Goal: Transaction & Acquisition: Purchase product/service

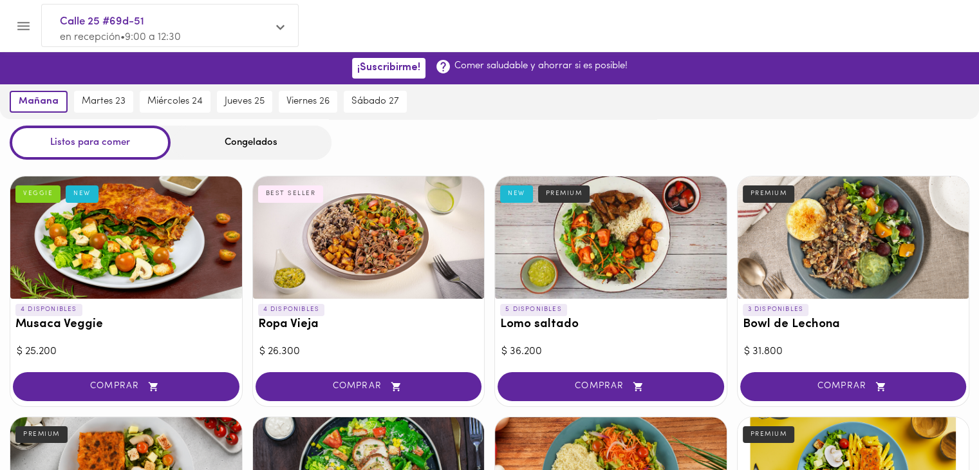
click at [22, 17] on button "Menu" at bounding box center [24, 26] width 32 height 32
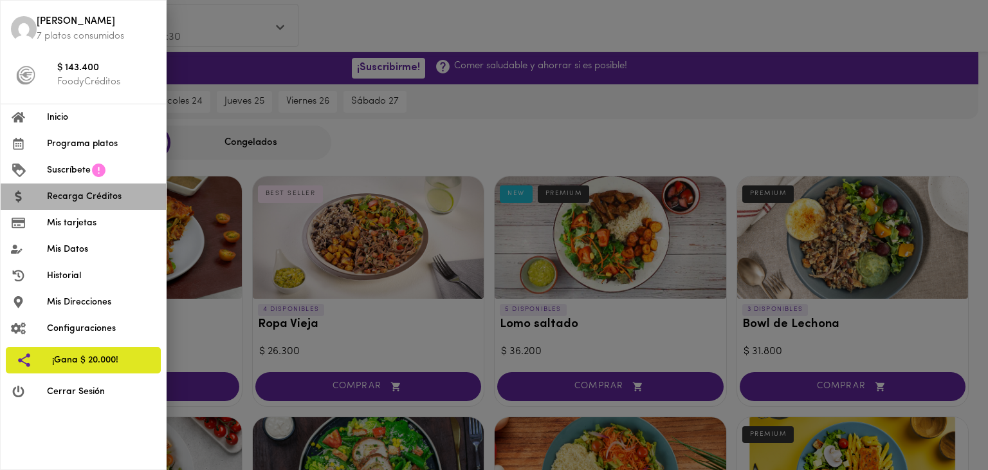
click at [35, 206] on li "Recarga Créditos" at bounding box center [83, 196] width 165 height 26
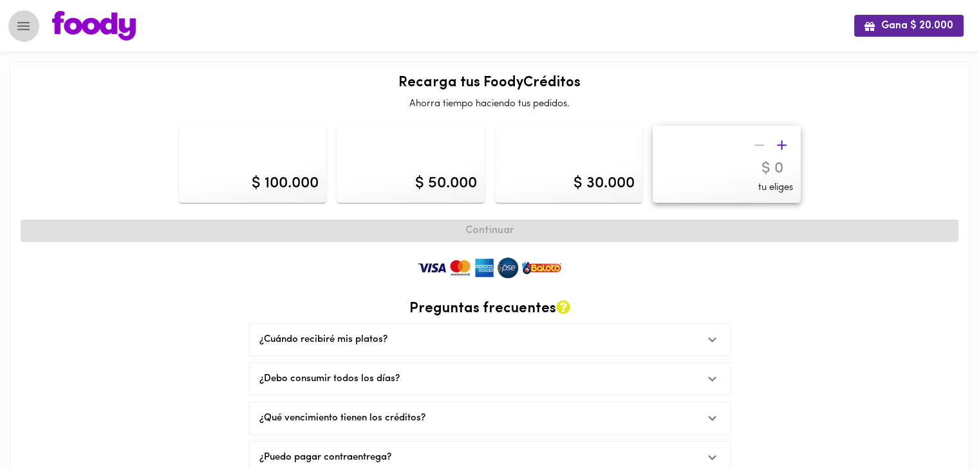
click at [30, 24] on icon "Menu" at bounding box center [23, 26] width 16 height 16
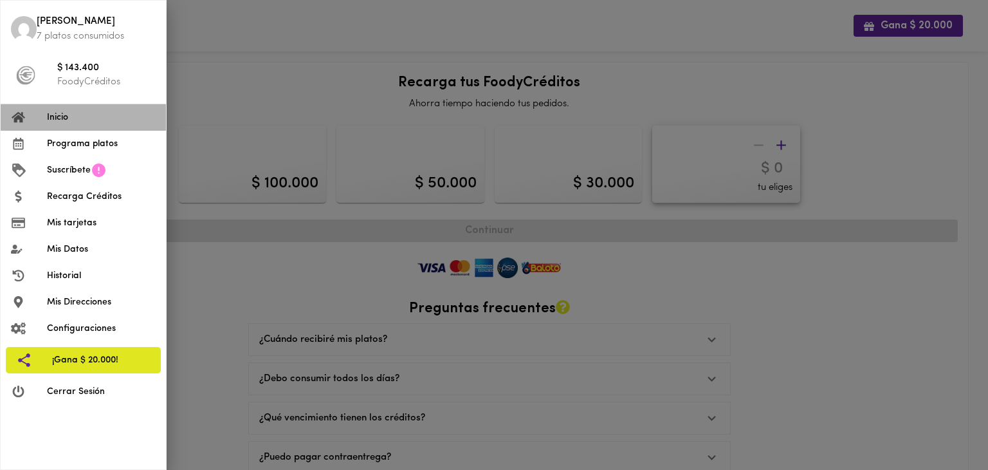
click at [47, 113] on span "Inicio" at bounding box center [101, 118] width 109 height 14
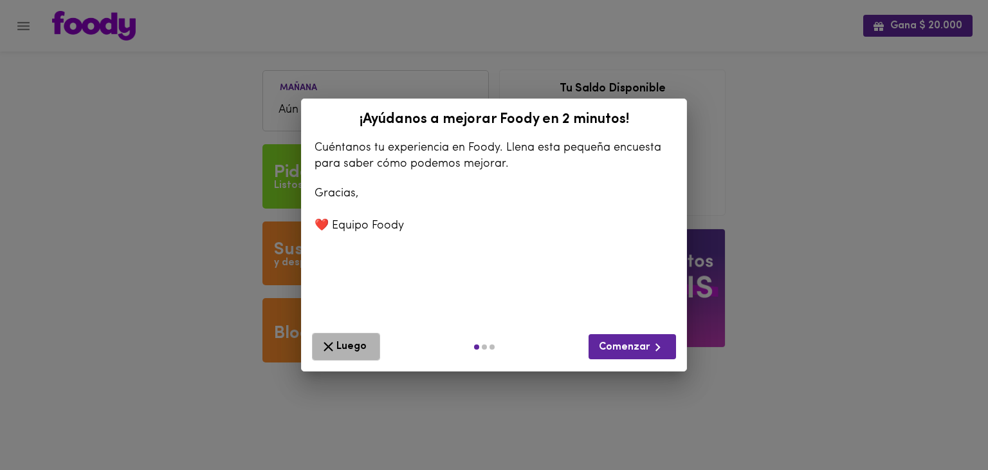
click at [328, 336] on button "Luego" at bounding box center [346, 347] width 68 height 28
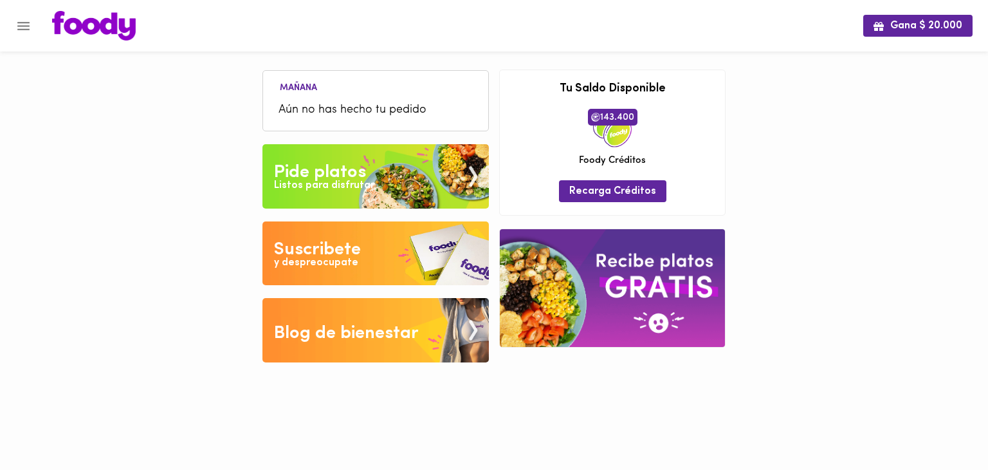
click at [307, 155] on img at bounding box center [375, 176] width 226 height 64
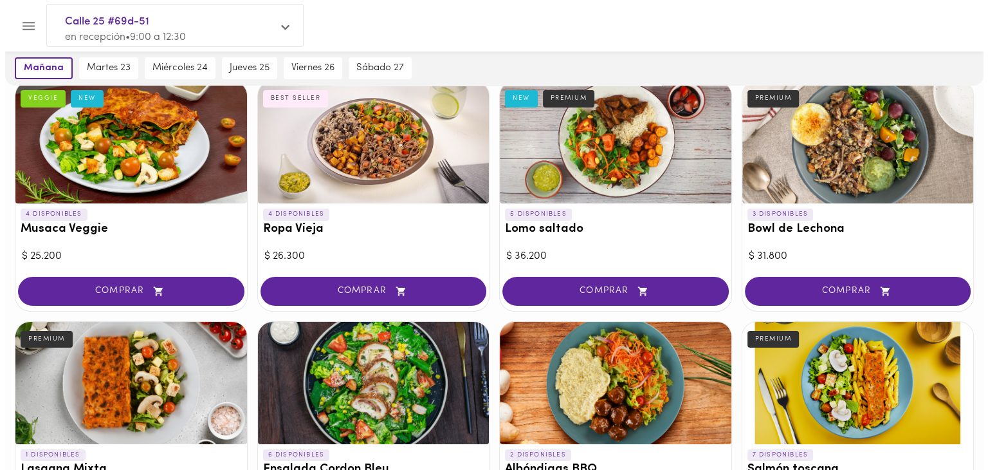
scroll to position [89, 0]
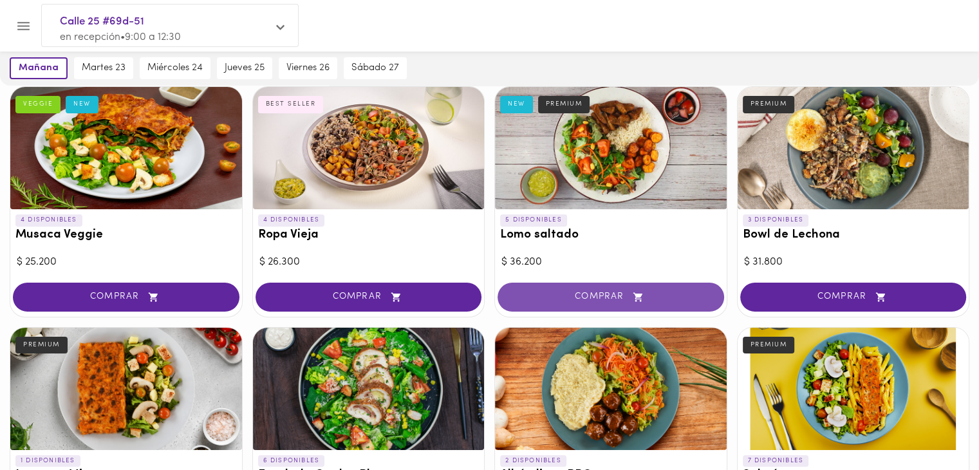
click at [562, 297] on span "COMPRAR" at bounding box center [610, 296] width 194 height 11
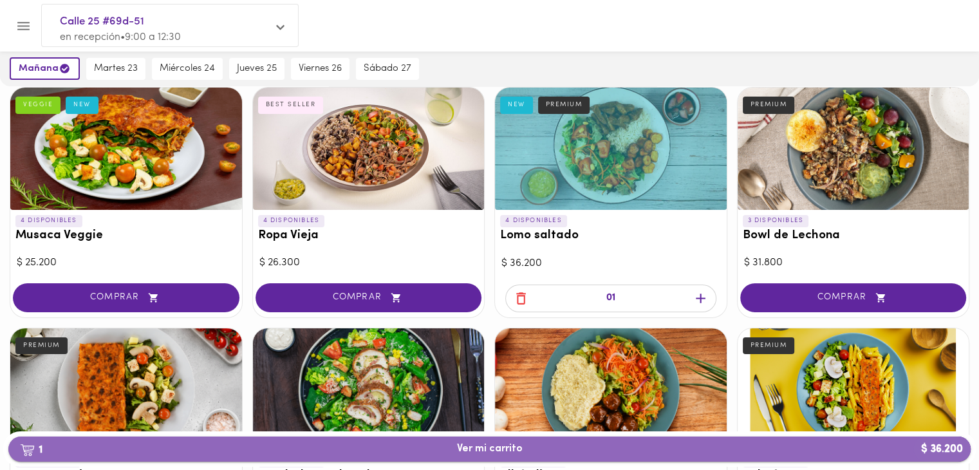
click at [520, 445] on span "1 Ver mi carrito $ 36.200" at bounding box center [490, 449] width 66 height 12
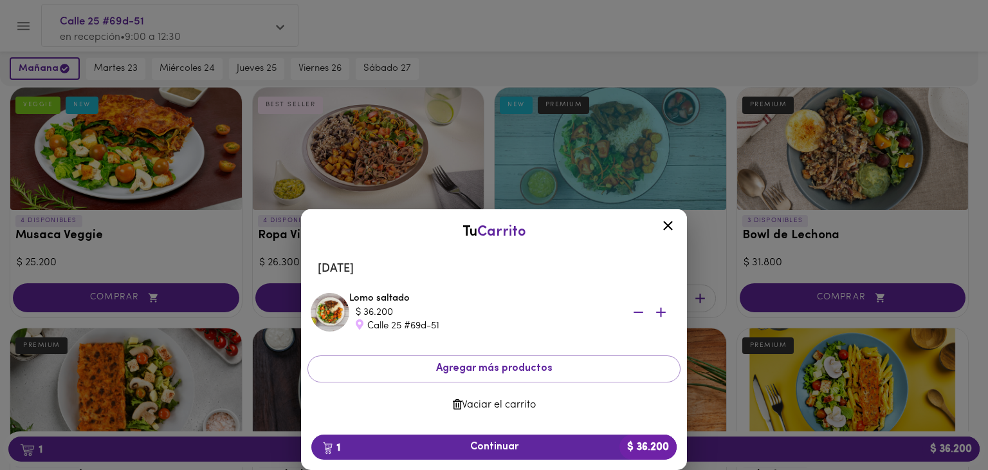
click at [661, 224] on icon at bounding box center [668, 225] width 16 height 16
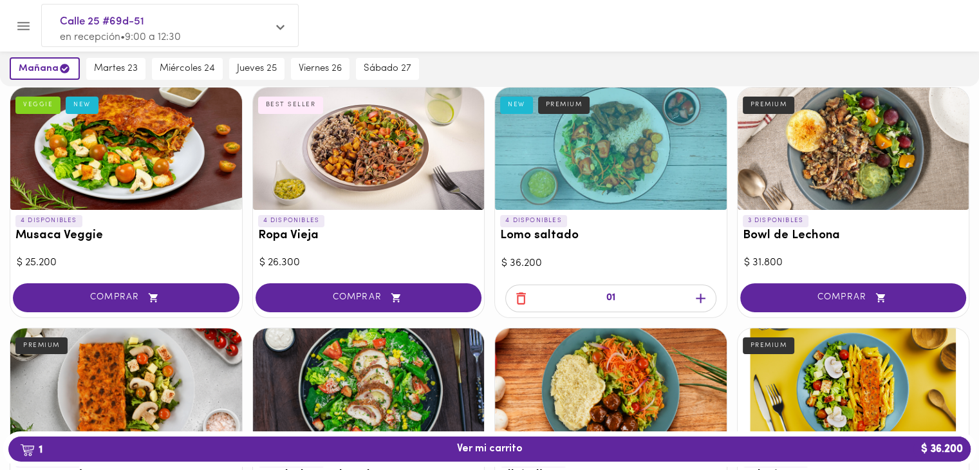
click at [522, 229] on h3 "Lomo saltado" at bounding box center [610, 236] width 221 height 14
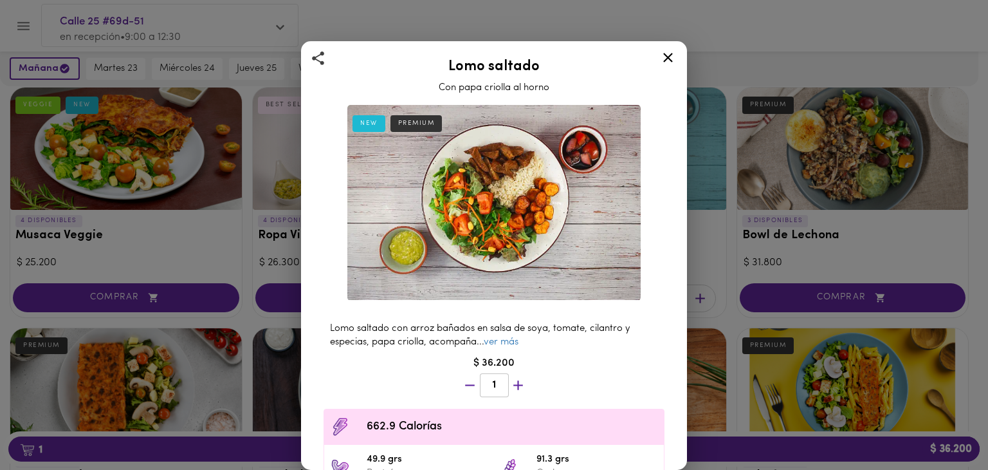
scroll to position [174, 0]
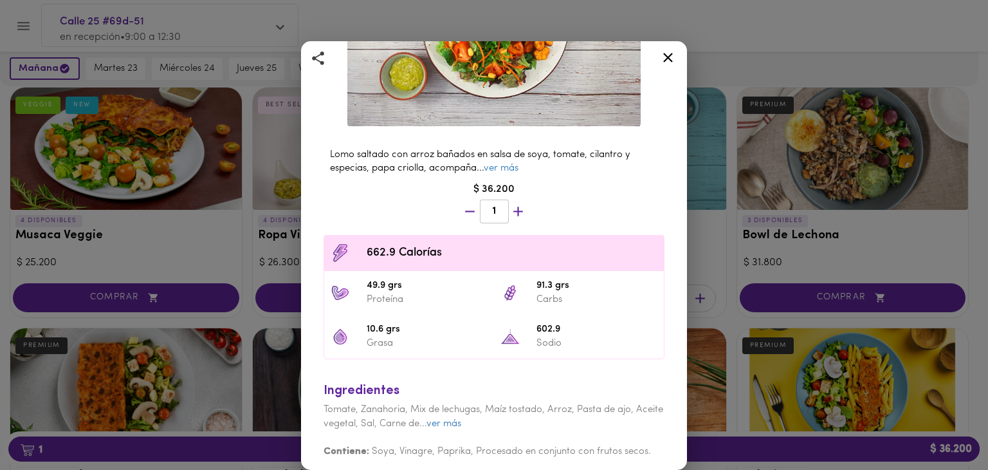
click at [664, 53] on icon at bounding box center [668, 58] width 16 height 16
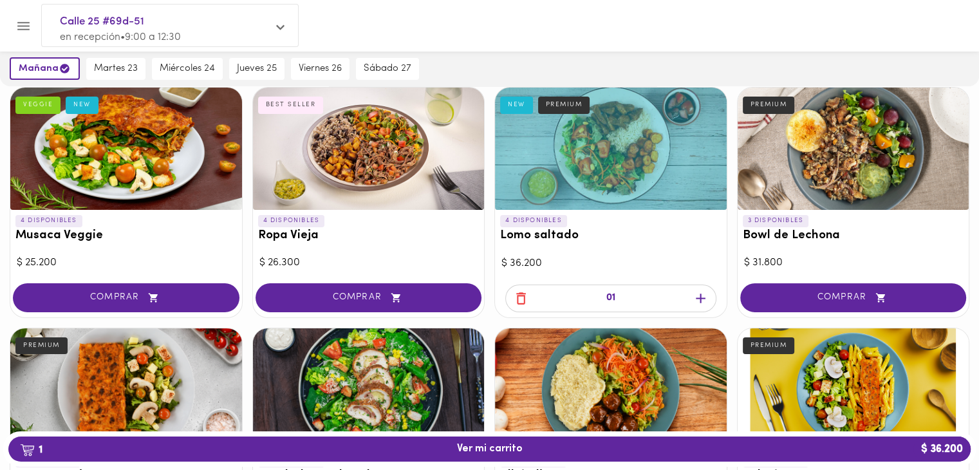
click at [336, 158] on div at bounding box center [369, 148] width 232 height 122
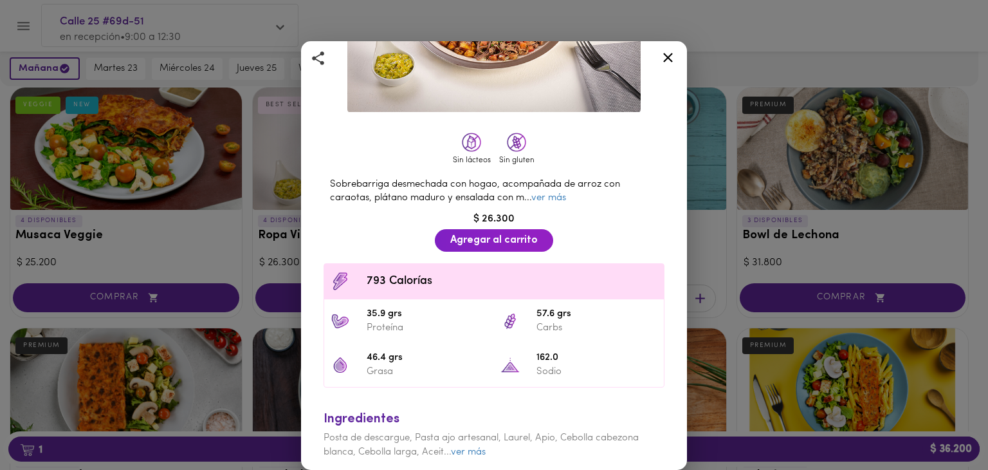
scroll to position [188, 0]
click at [675, 52] on icon at bounding box center [668, 58] width 16 height 16
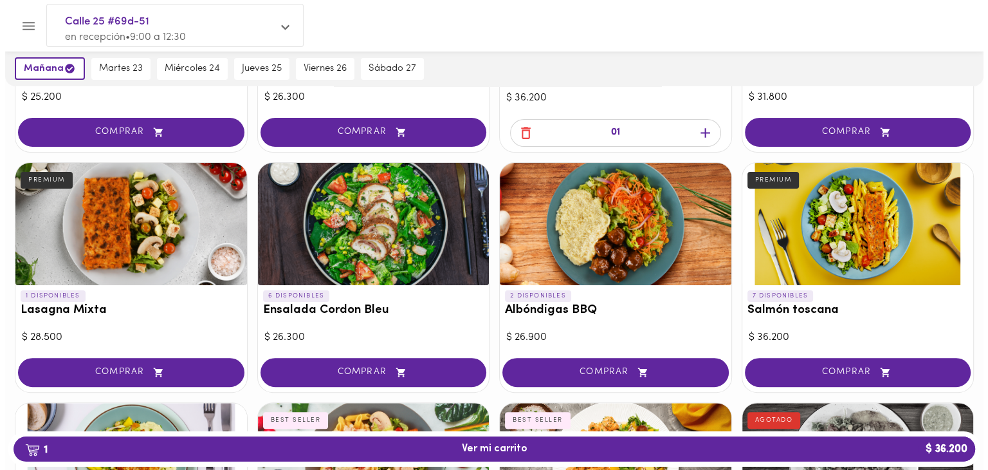
scroll to position [260, 0]
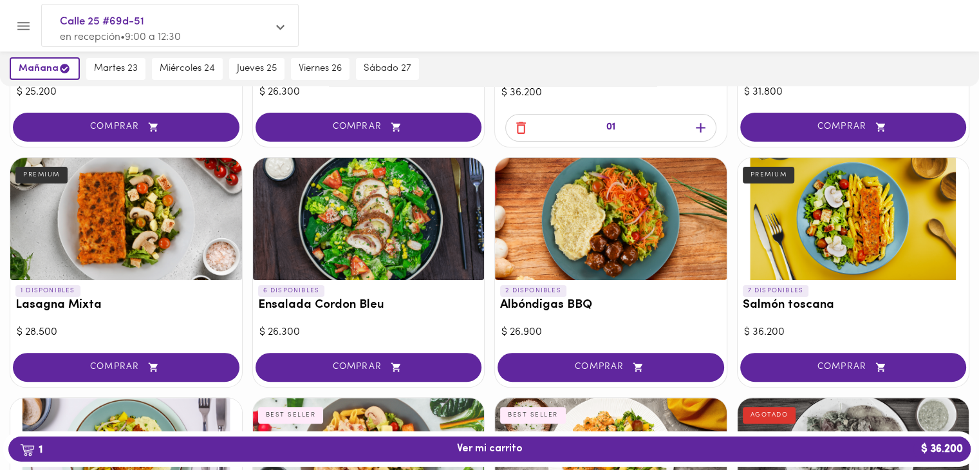
click at [147, 240] on div at bounding box center [126, 219] width 232 height 122
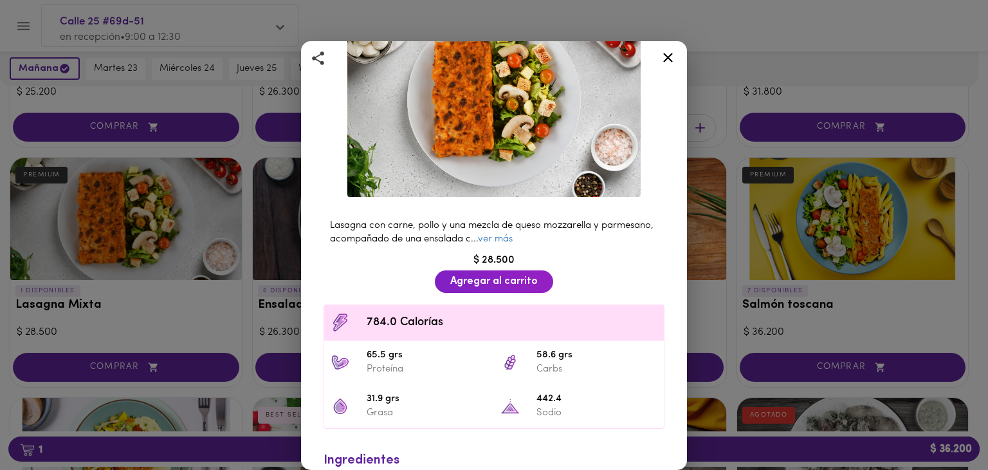
scroll to position [187, 0]
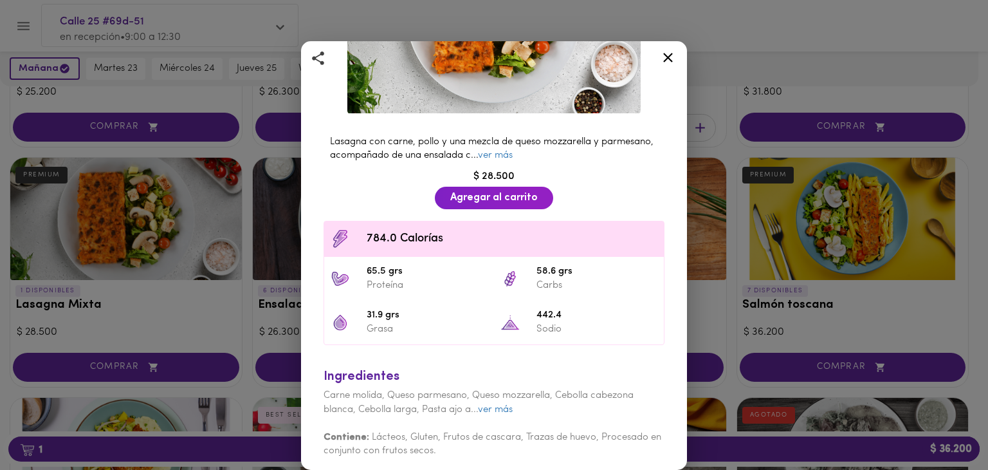
click at [669, 60] on icon at bounding box center [668, 58] width 16 height 16
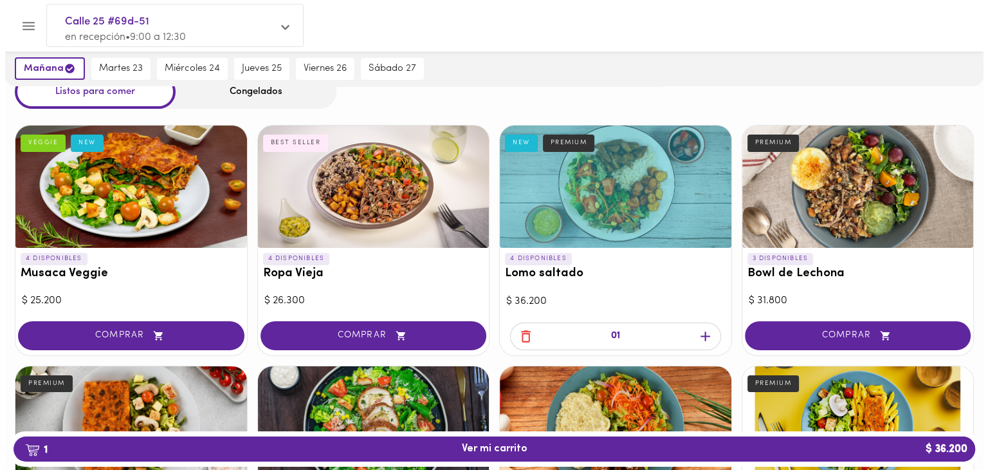
scroll to position [66, 0]
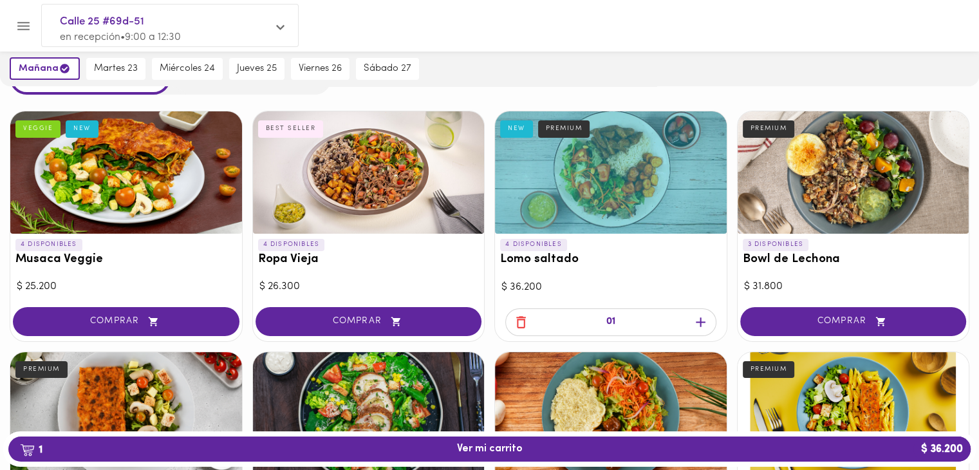
click at [563, 174] on div at bounding box center [611, 172] width 232 height 122
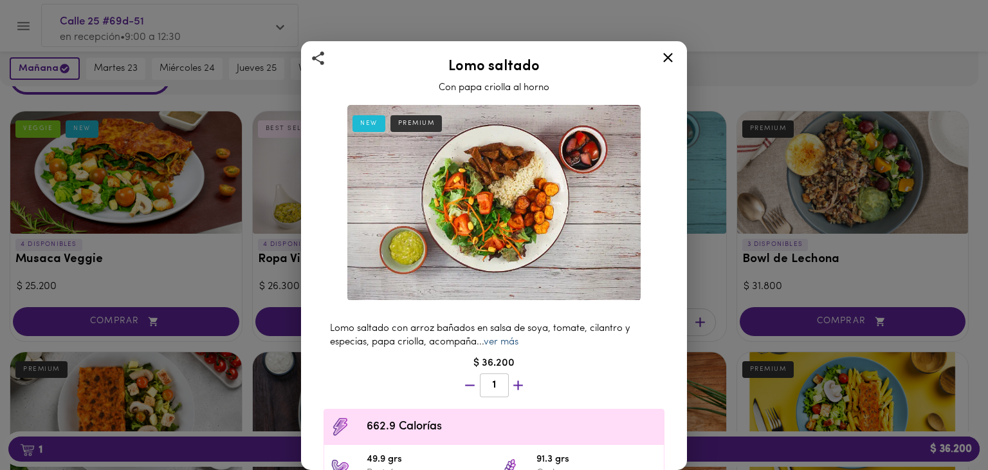
click at [507, 337] on link "ver más" at bounding box center [501, 342] width 35 height 10
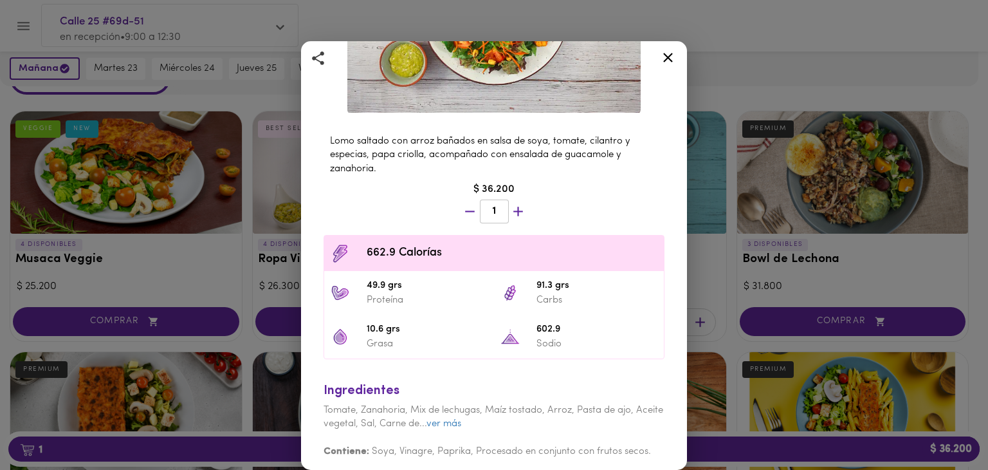
scroll to position [185, 0]
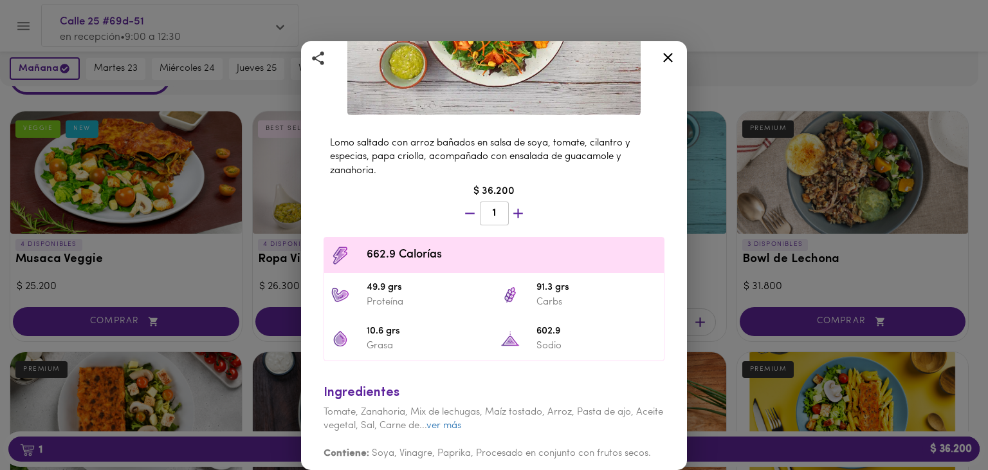
click at [668, 49] on div at bounding box center [668, 59] width 32 height 31
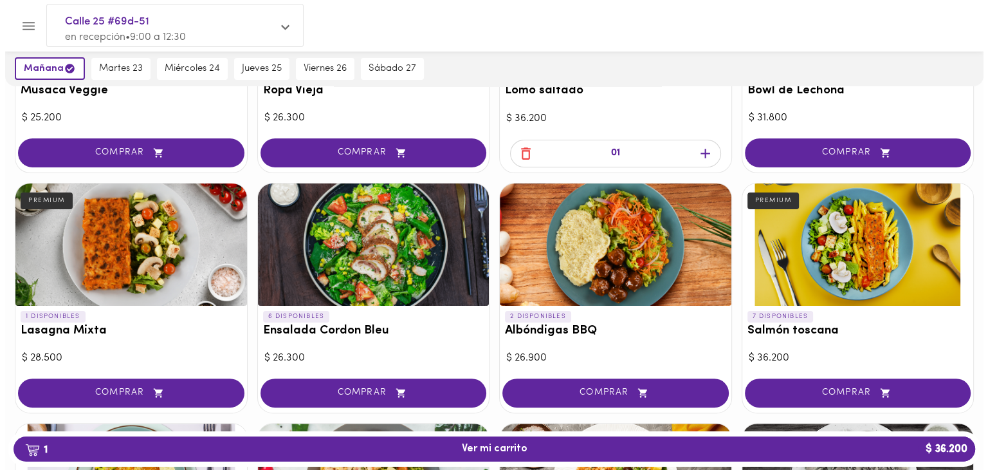
scroll to position [235, 0]
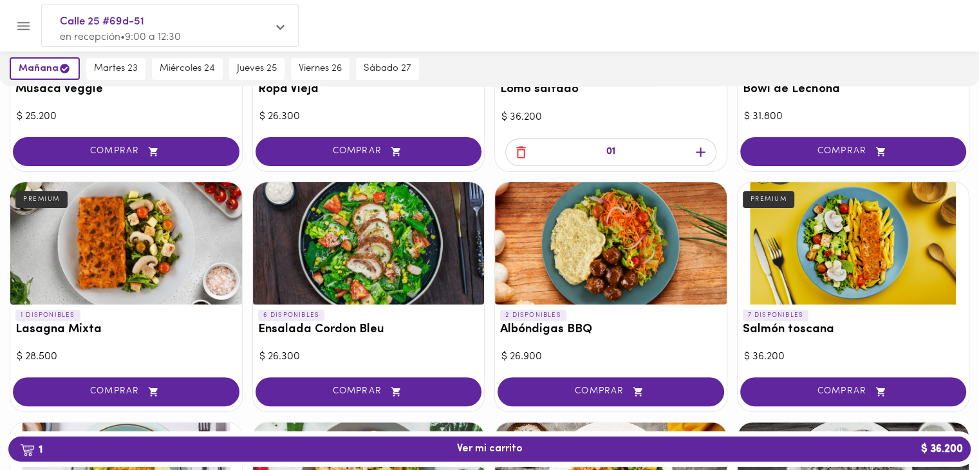
click at [151, 272] on div at bounding box center [126, 243] width 232 height 122
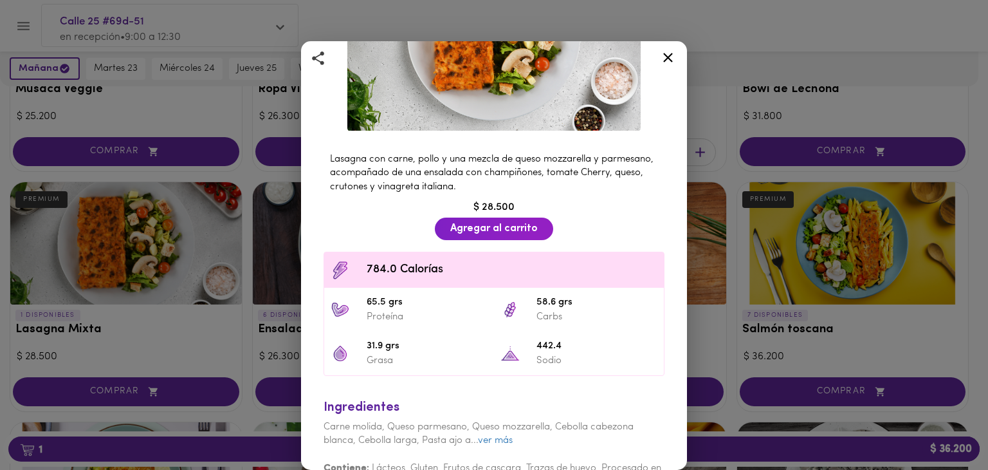
scroll to position [167, 0]
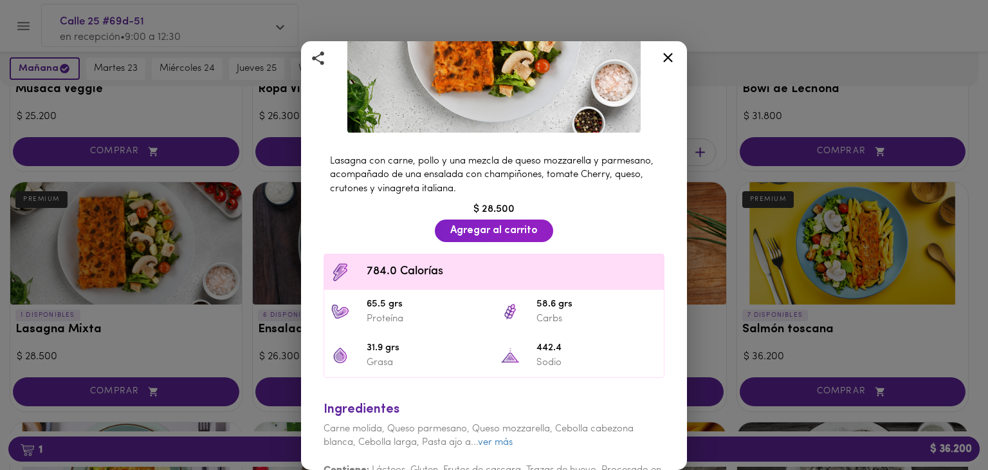
click at [666, 60] on icon at bounding box center [668, 58] width 10 height 10
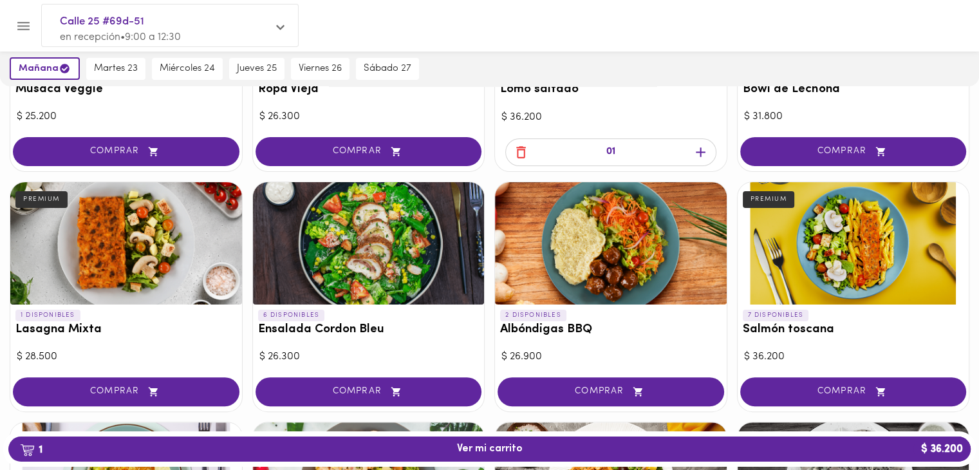
click at [519, 146] on icon "button" at bounding box center [521, 152] width 10 height 12
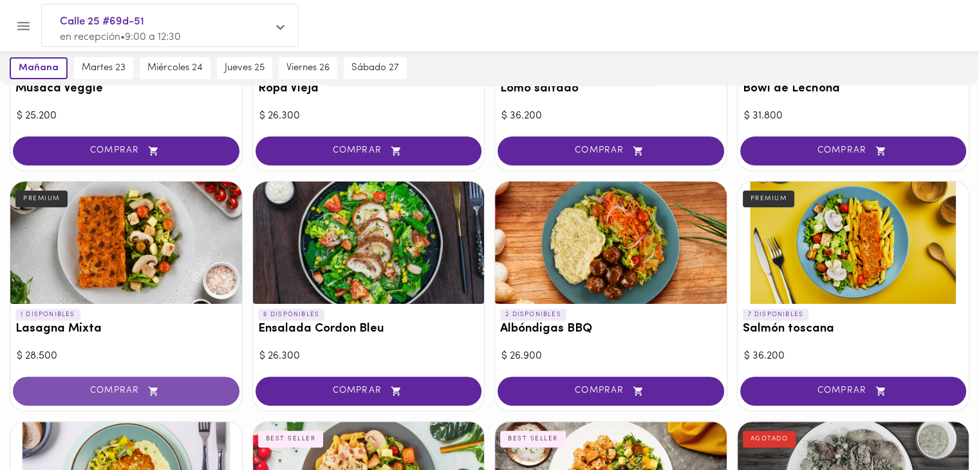
click at [108, 400] on button "COMPRAR" at bounding box center [126, 390] width 226 height 29
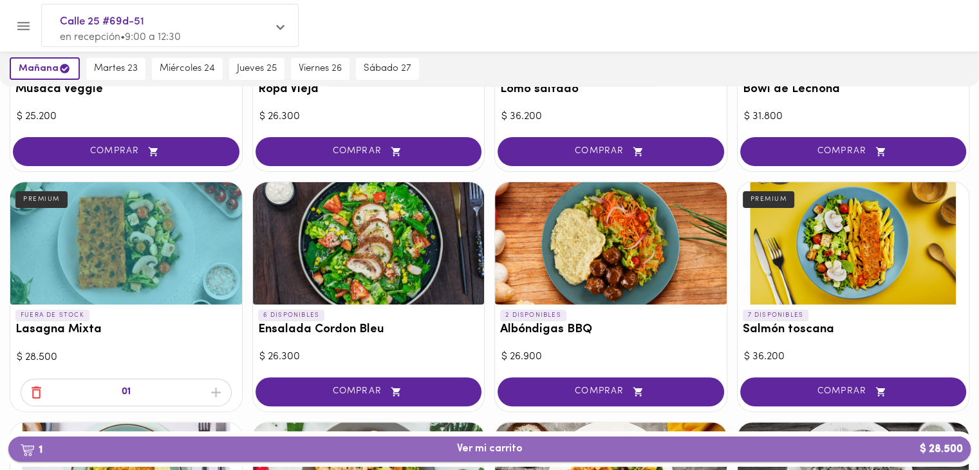
click at [342, 459] on button "1 Ver mi carrito $ 28.500" at bounding box center [489, 448] width 962 height 25
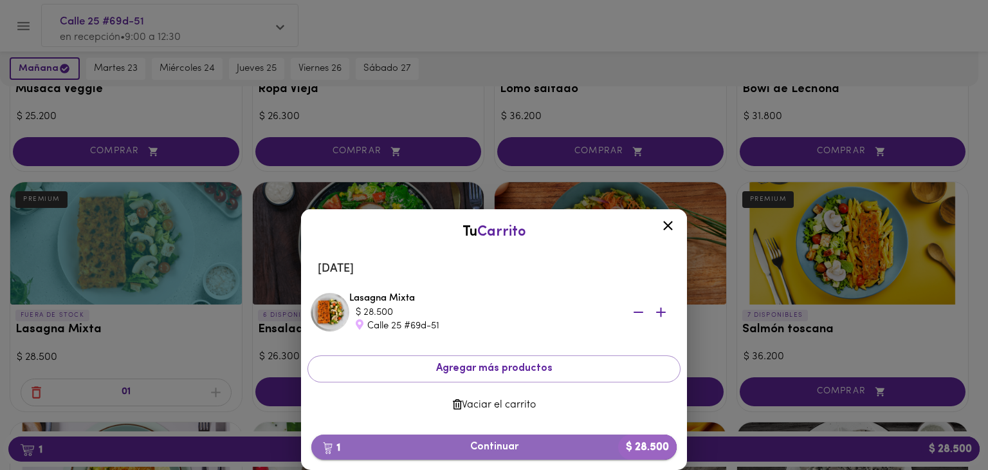
click at [410, 454] on button "1 Continuar $ 28.500" at bounding box center [493, 446] width 365 height 25
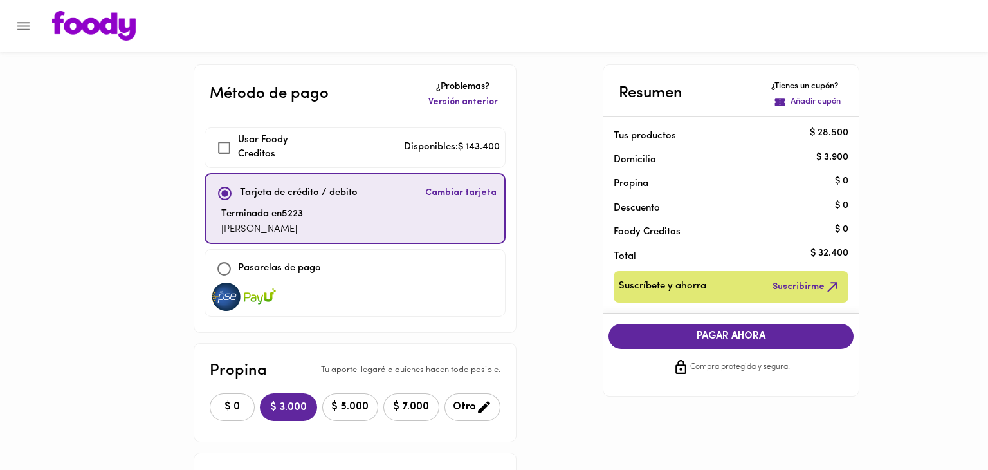
checkbox input "true"
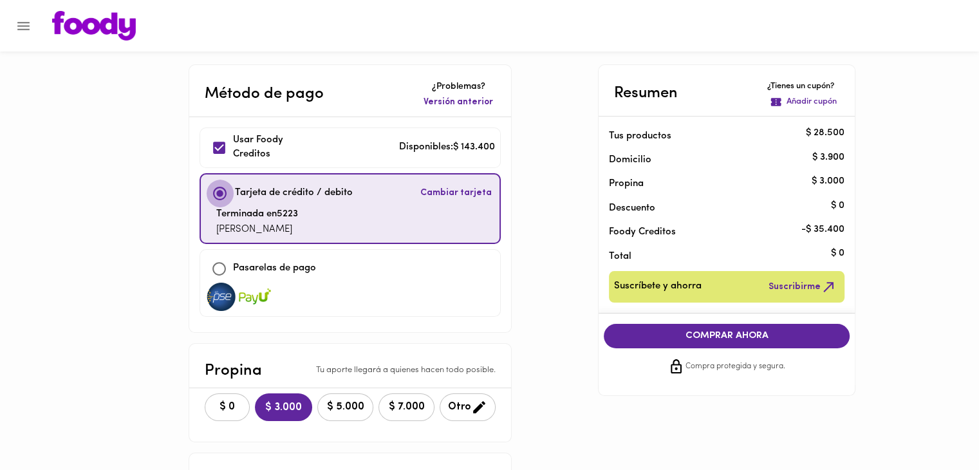
click at [221, 194] on input "checkbox" at bounding box center [220, 193] width 28 height 28
checkbox input "true"
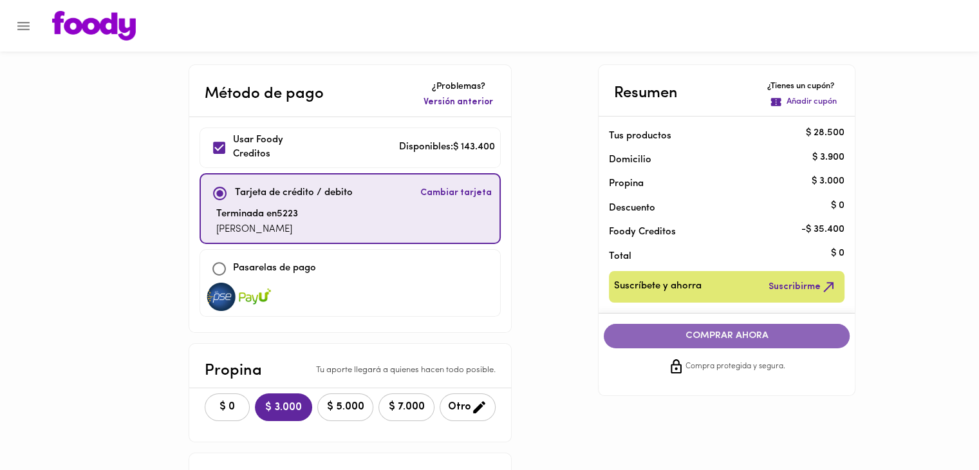
click at [720, 340] on span "COMPRAR AHORA" at bounding box center [726, 336] width 220 height 12
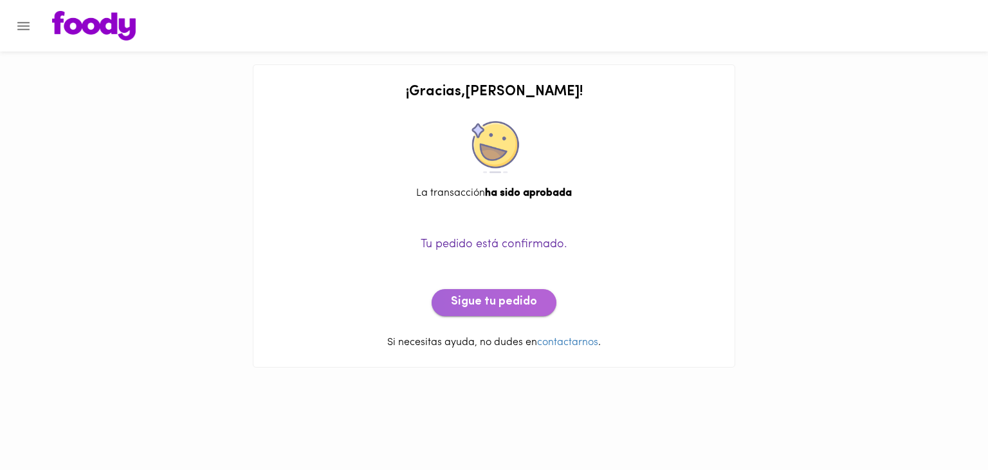
click at [499, 299] on span "Sigue tu pedido" at bounding box center [494, 302] width 86 height 14
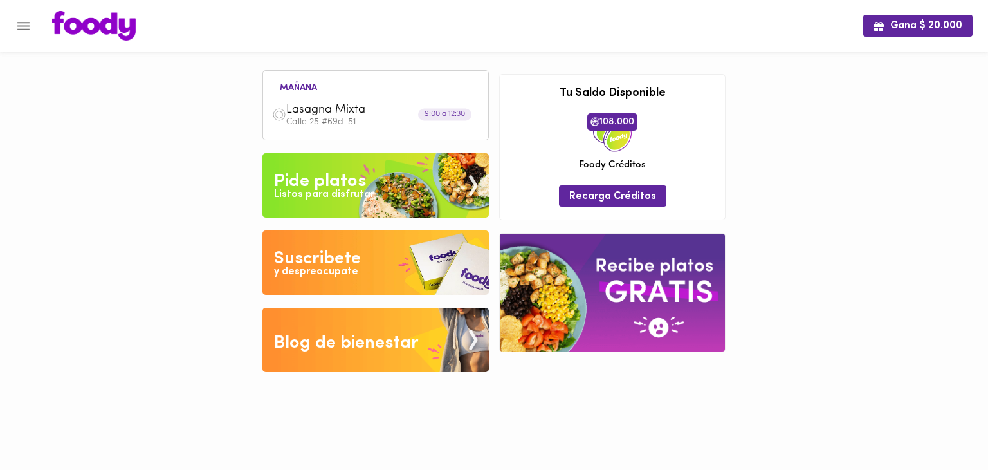
click at [450, 103] on div "Lasagna Mixta Calle 25 #69d-51" at bounding box center [382, 115] width 193 height 24
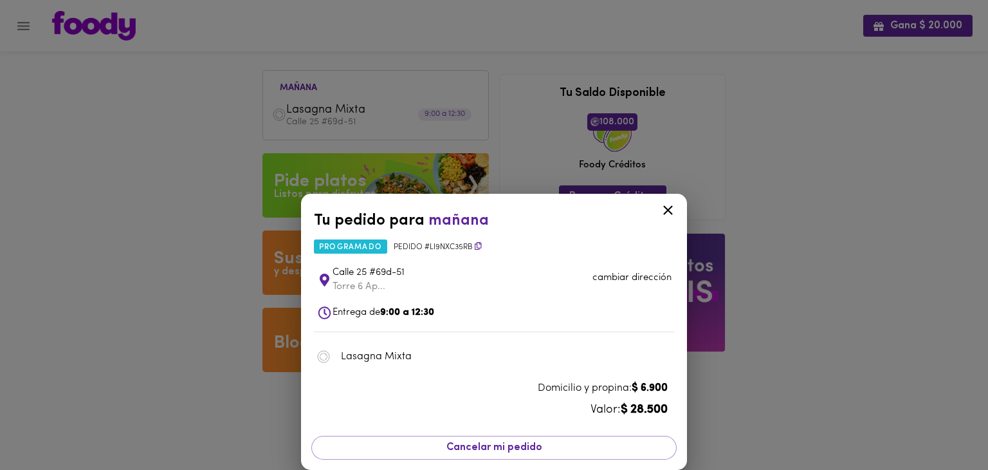
click at [664, 202] on icon at bounding box center [668, 210] width 16 height 16
